Goal: Transaction & Acquisition: Purchase product/service

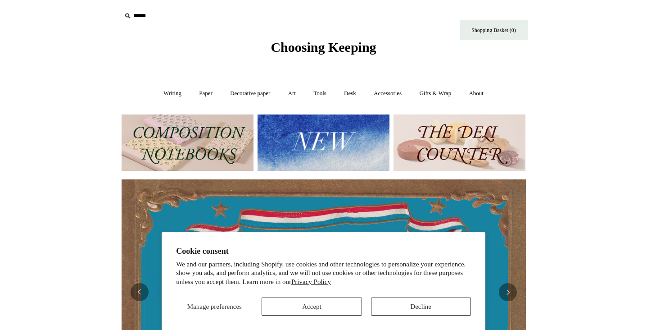
click at [342, 304] on button "Accept" at bounding box center [312, 306] width 100 height 18
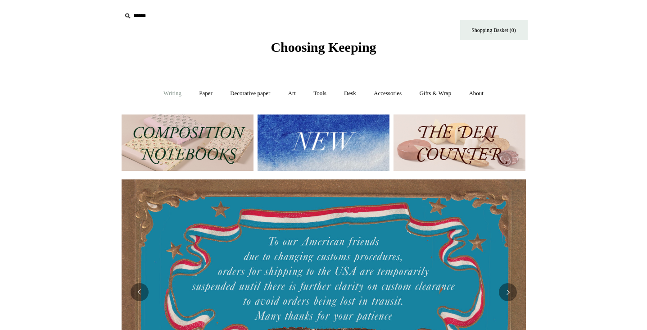
click at [159, 89] on link "Writing +" at bounding box center [172, 94] width 34 height 24
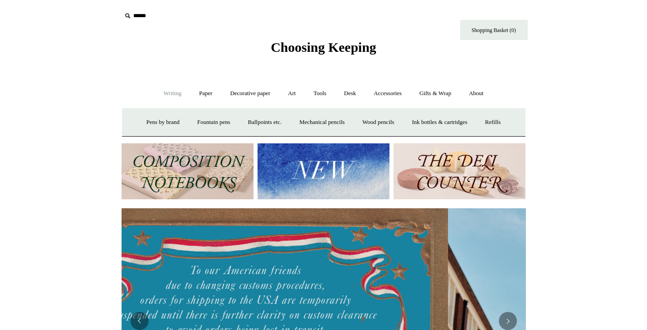
click at [163, 95] on link "Writing -" at bounding box center [172, 94] width 34 height 24
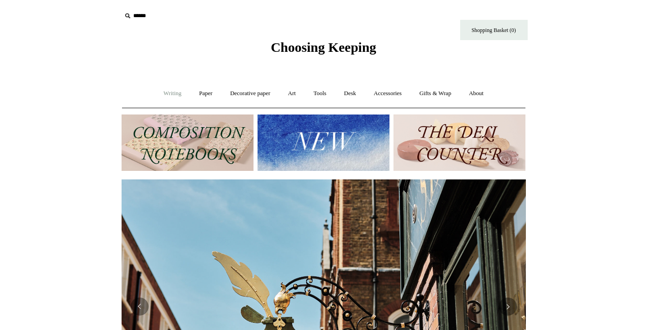
click at [163, 95] on link "Writing +" at bounding box center [172, 94] width 34 height 24
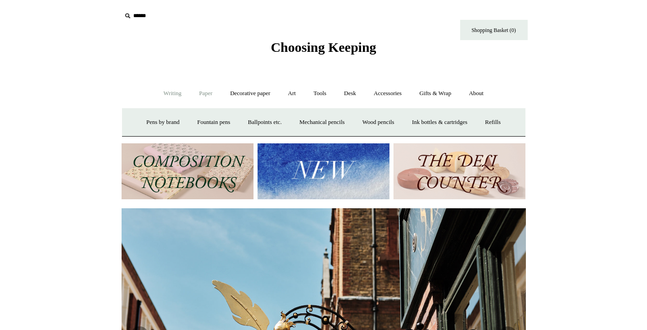
click at [194, 93] on link "Paper +" at bounding box center [206, 94] width 30 height 24
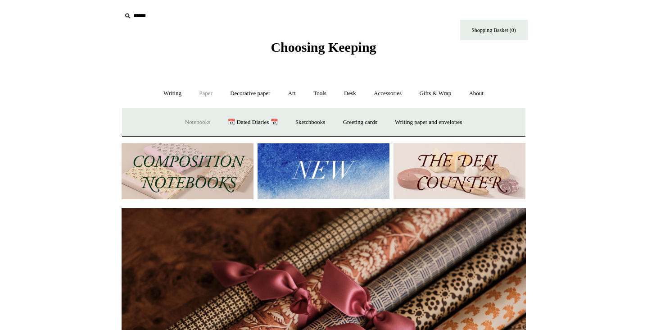
click at [194, 120] on link "Notebooks +" at bounding box center [197, 122] width 41 height 24
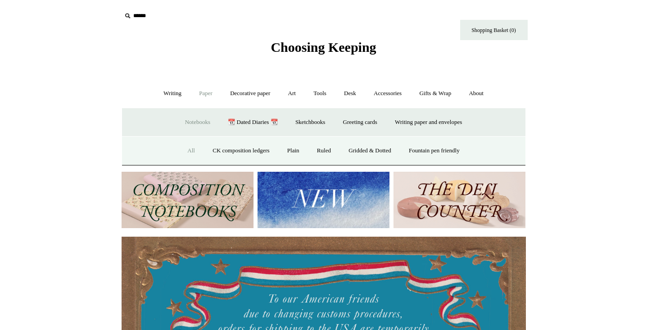
click at [189, 150] on link "All" at bounding box center [191, 151] width 24 height 24
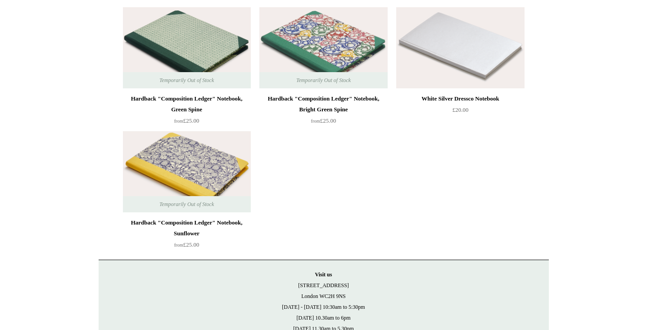
scroll to position [6621, 0]
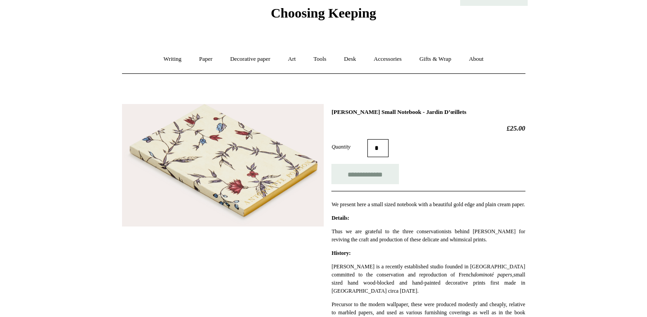
scroll to position [112, 0]
